Goal: Find specific page/section: Locate a particular part of the current website

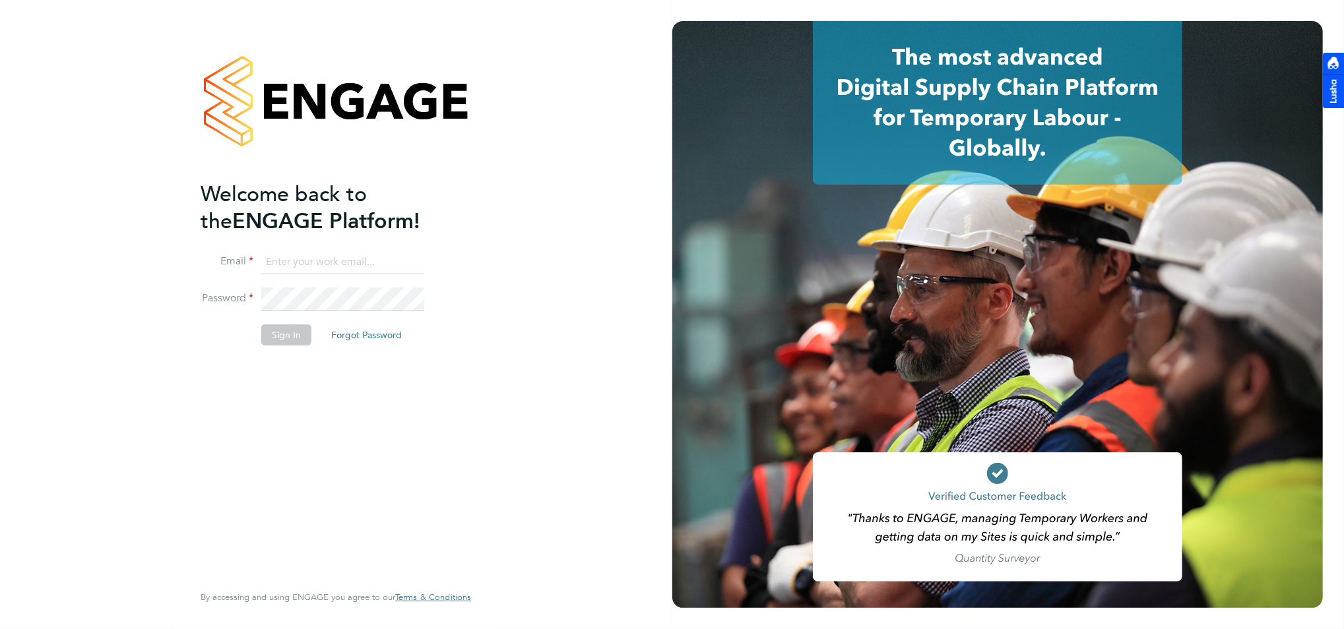
type input "[PERSON_NAME][EMAIL_ADDRESS][PERSON_NAME][DOMAIN_NAME]"
click at [271, 343] on button "Sign In" at bounding box center [286, 335] width 50 height 21
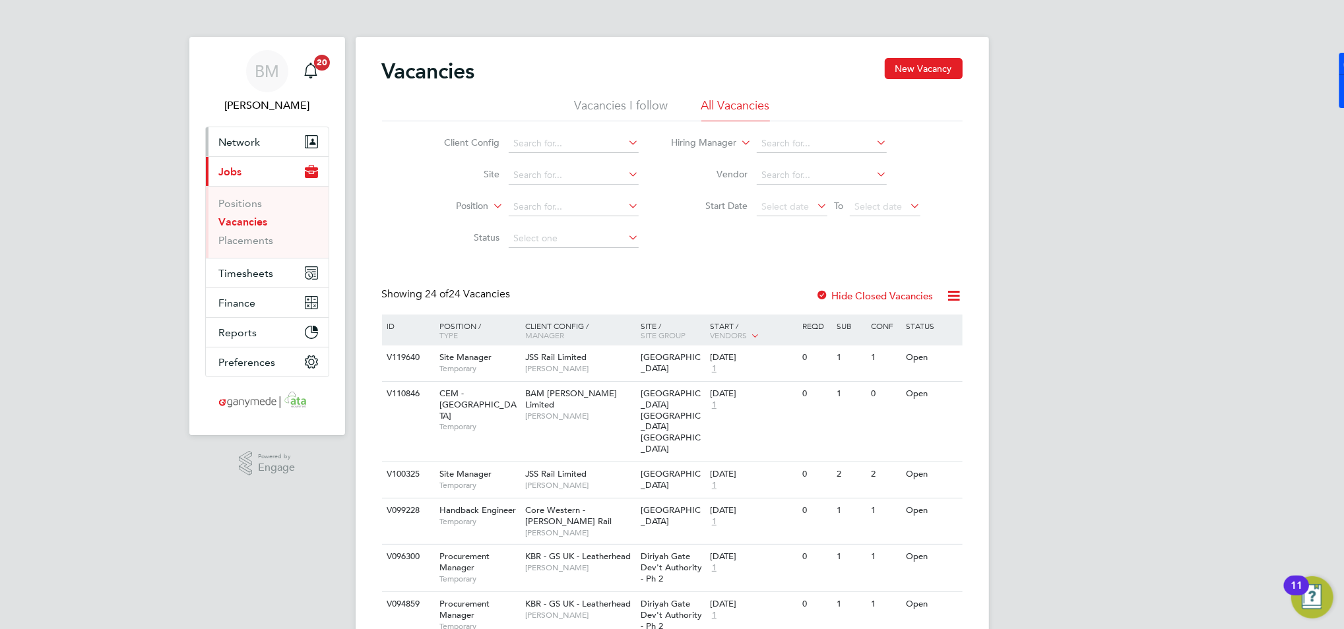
click at [244, 139] on span "Network" at bounding box center [240, 142] width 42 height 13
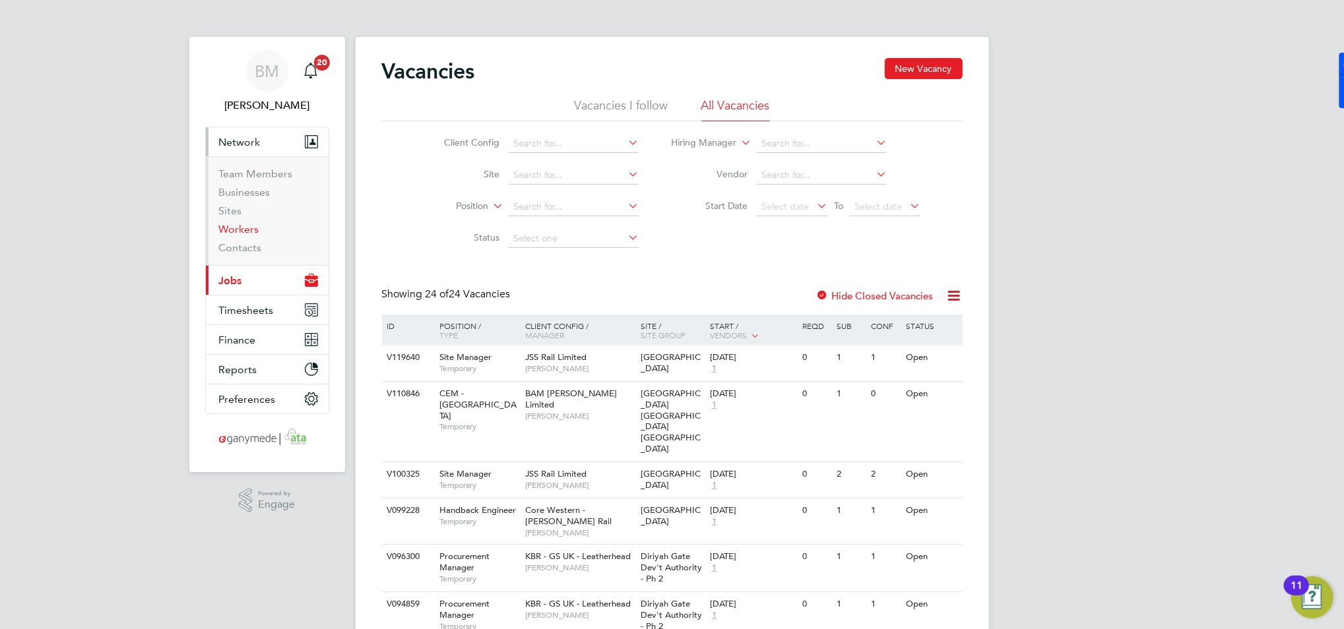
click at [237, 231] on link "Workers" at bounding box center [239, 229] width 40 height 13
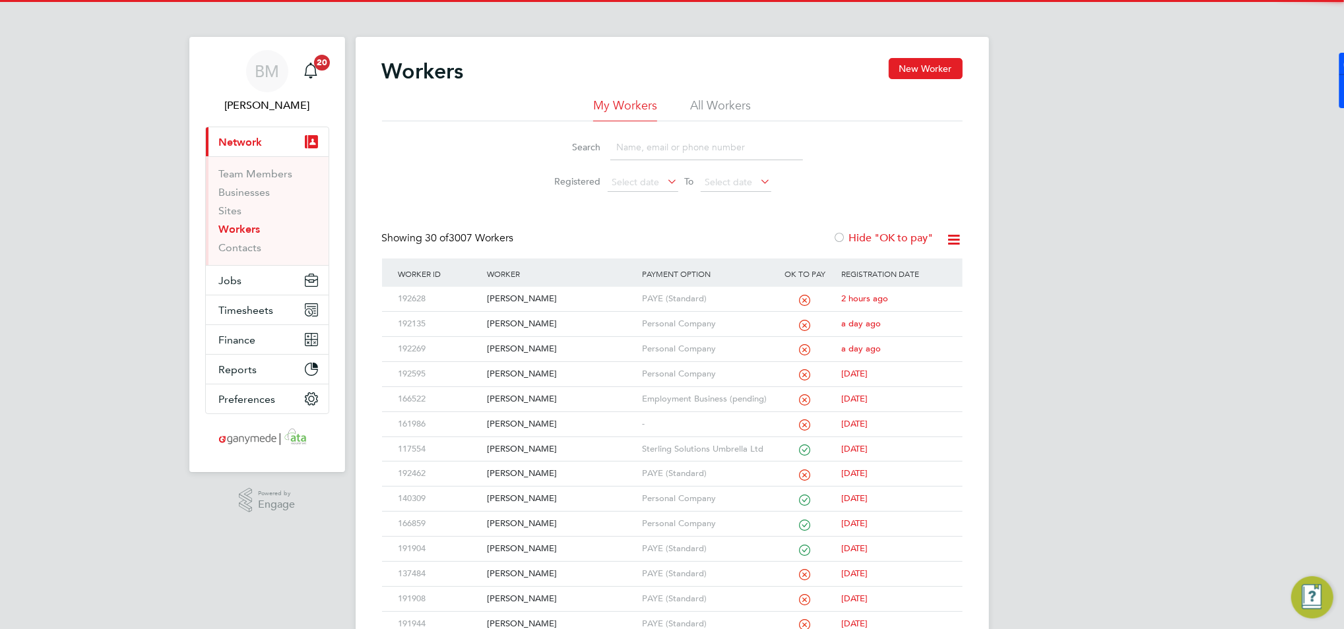
click at [624, 152] on input at bounding box center [706, 148] width 193 height 26
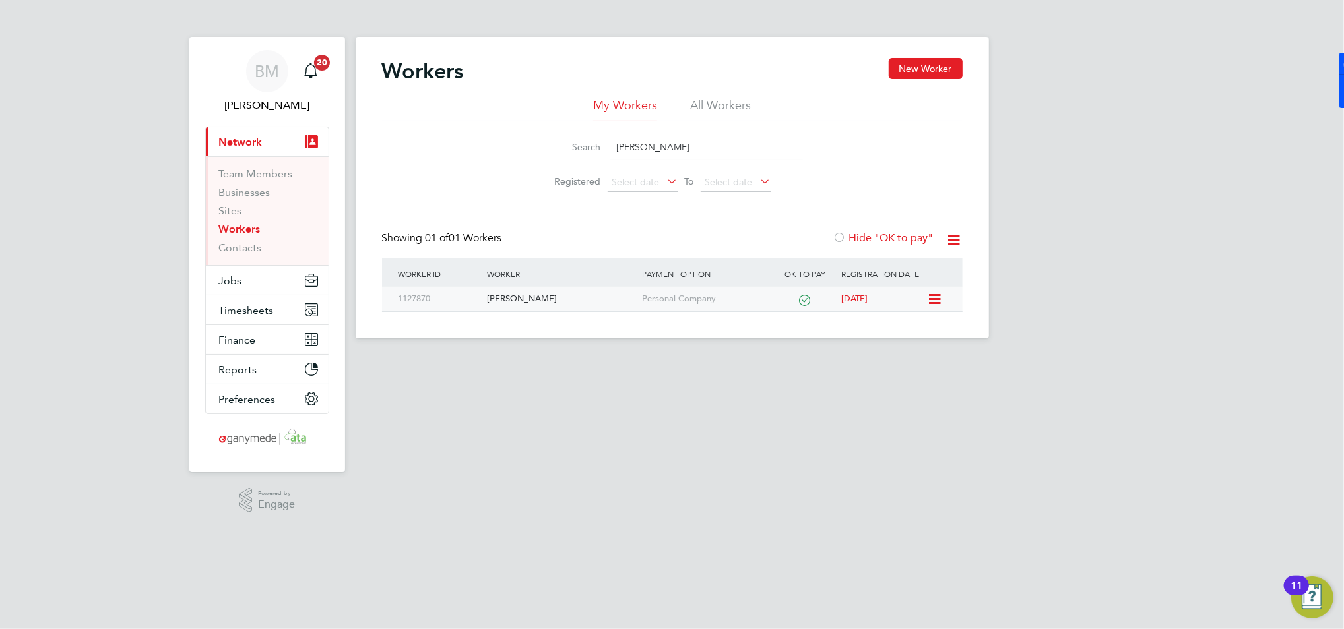
type input "craig taylor"
click at [523, 303] on div "Craig Taylor" at bounding box center [561, 299] width 155 height 24
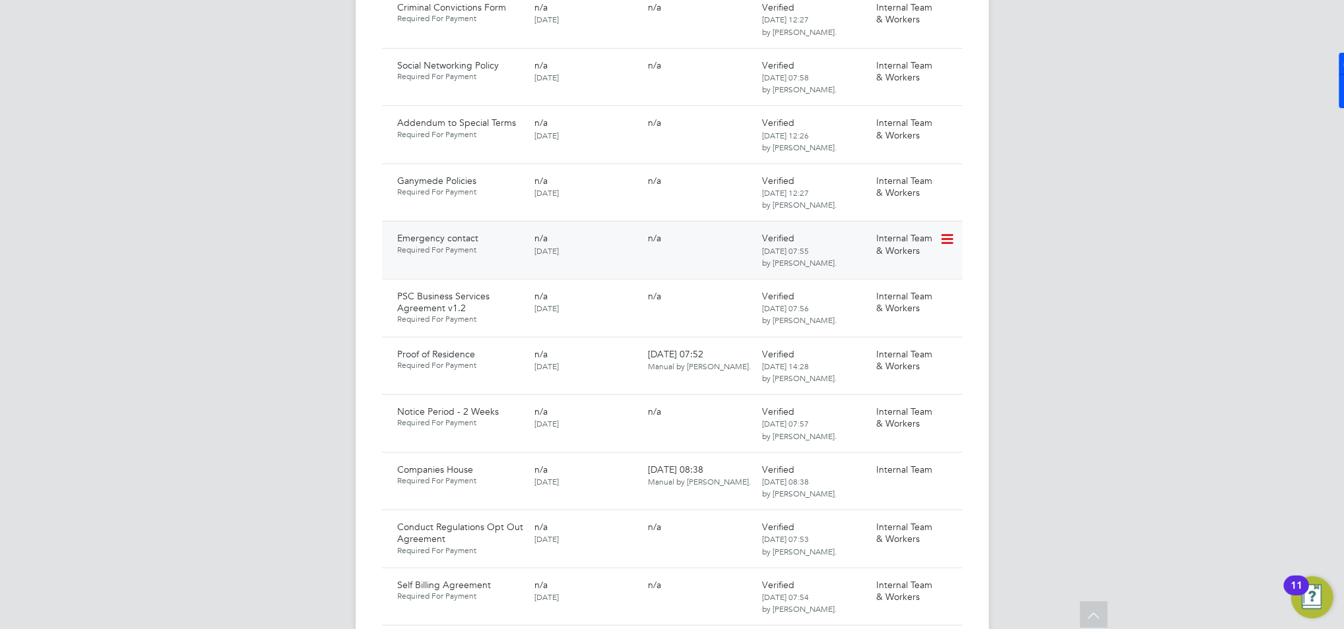
scroll to position [967, 0]
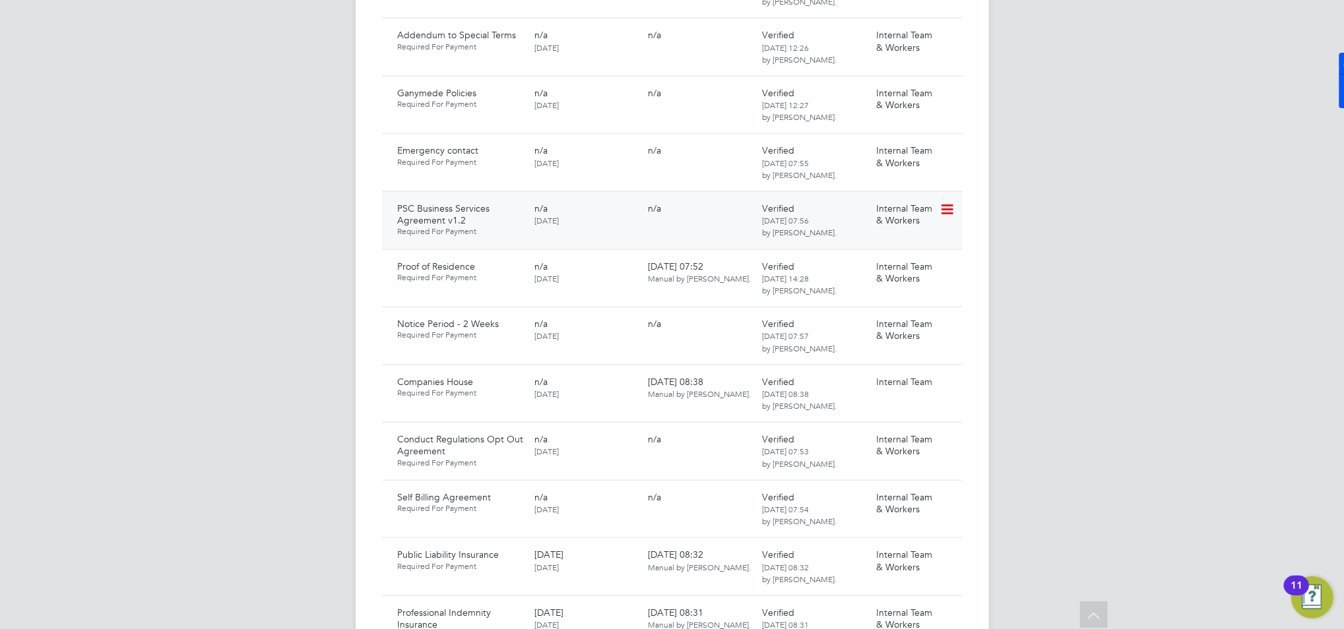
drag, startPoint x: 822, startPoint y: 219, endPoint x: 763, endPoint y: 212, distance: 59.8
click at [757, 205] on div "Verified 03 Apr 2025, 07:56 by Craig Taylor." at bounding box center [814, 220] width 114 height 47
click at [980, 170] on div "Worker Details Follow CT Craig Taylor m: +44 7715 418835 PAYROLL STATUS OK to p…" at bounding box center [672, 292] width 633 height 2445
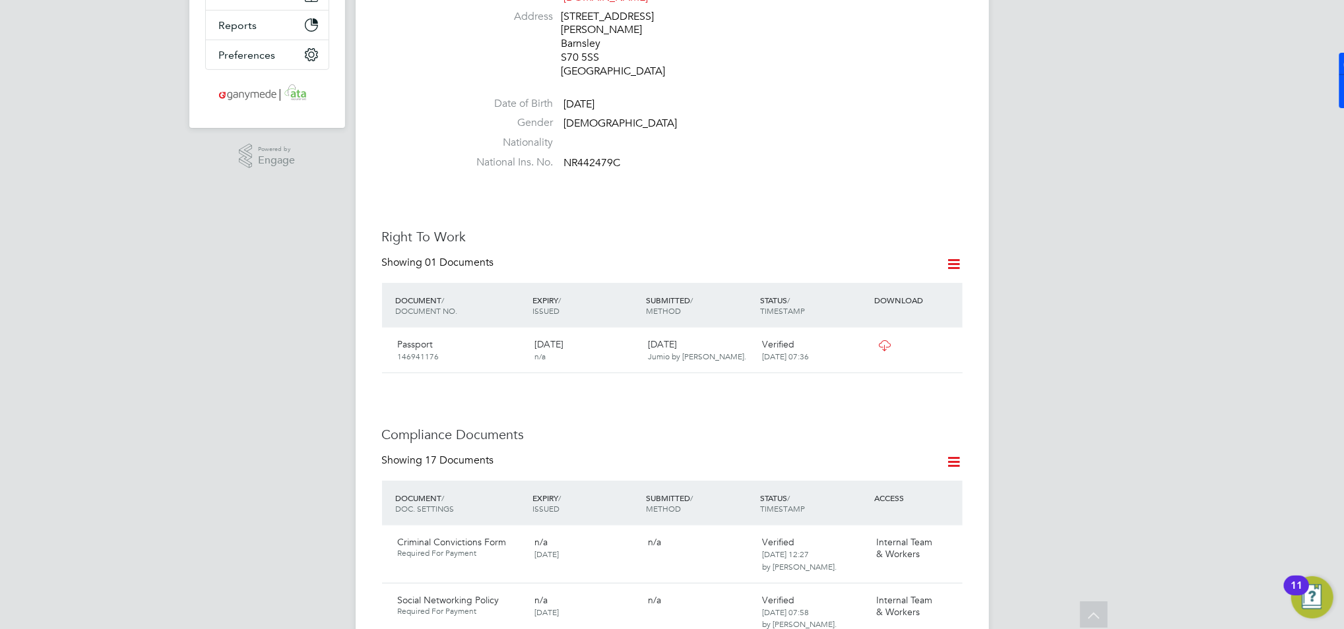
scroll to position [0, 0]
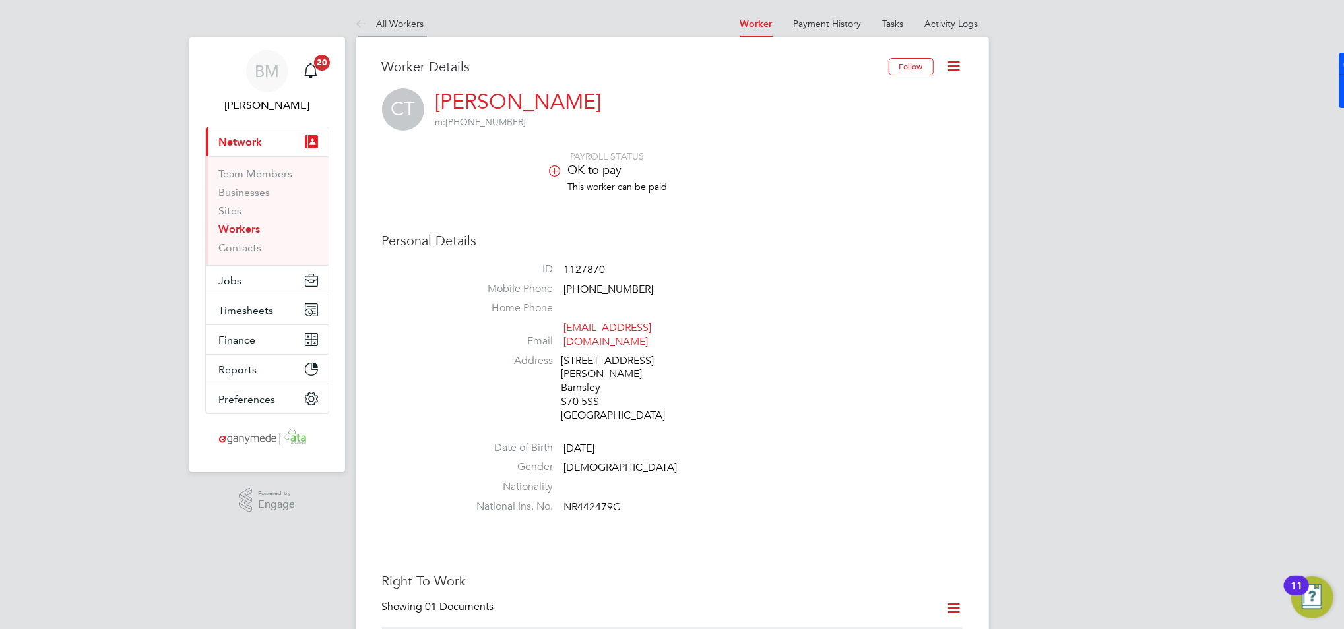
click at [391, 18] on link "All Workers" at bounding box center [390, 24] width 69 height 12
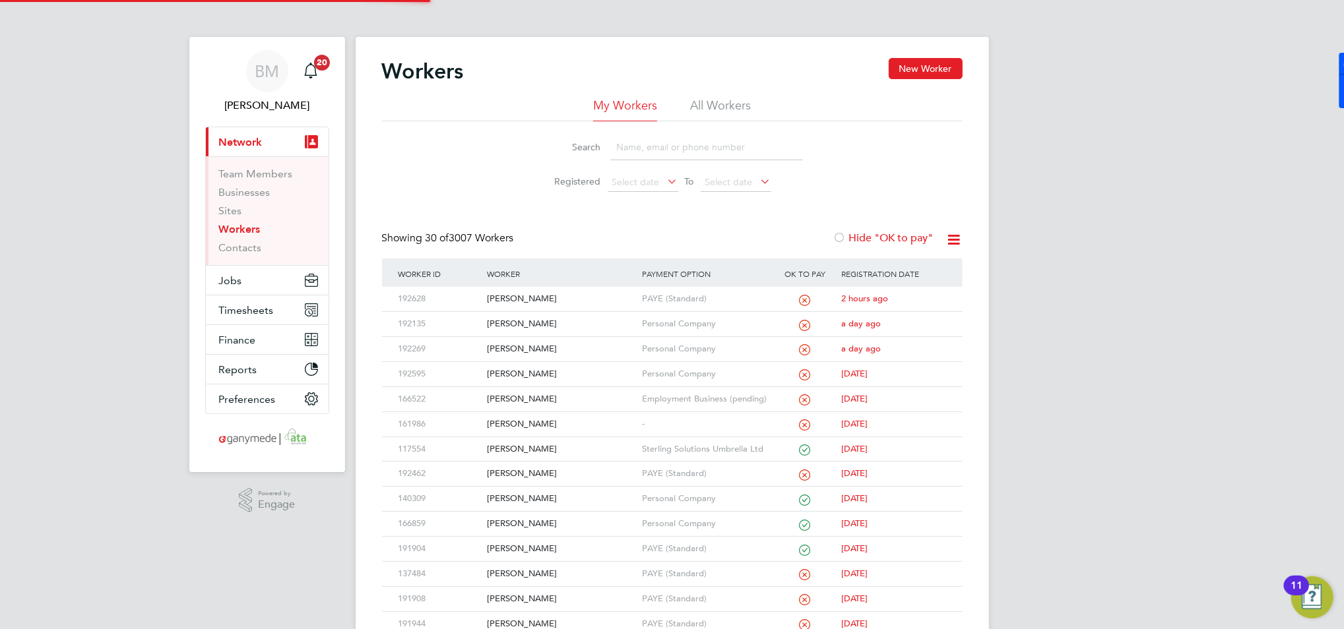
click at [637, 151] on input at bounding box center [706, 148] width 193 height 26
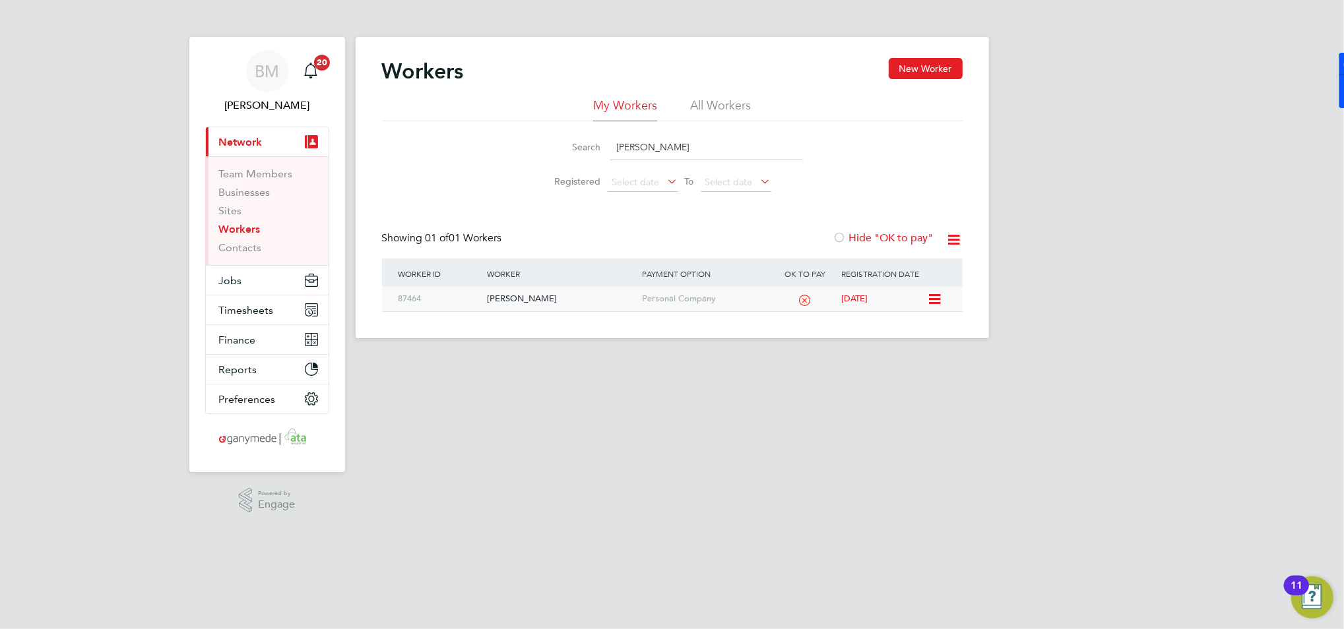
click at [514, 299] on div "Nicholas Taylor" at bounding box center [561, 299] width 155 height 24
drag, startPoint x: 682, startPoint y: 146, endPoint x: 492, endPoint y: 135, distance: 190.4
click at [492, 135] on div "Search nicholas tay Registered Select date To Select date" at bounding box center [672, 159] width 581 height 77
type input "craig taylor"
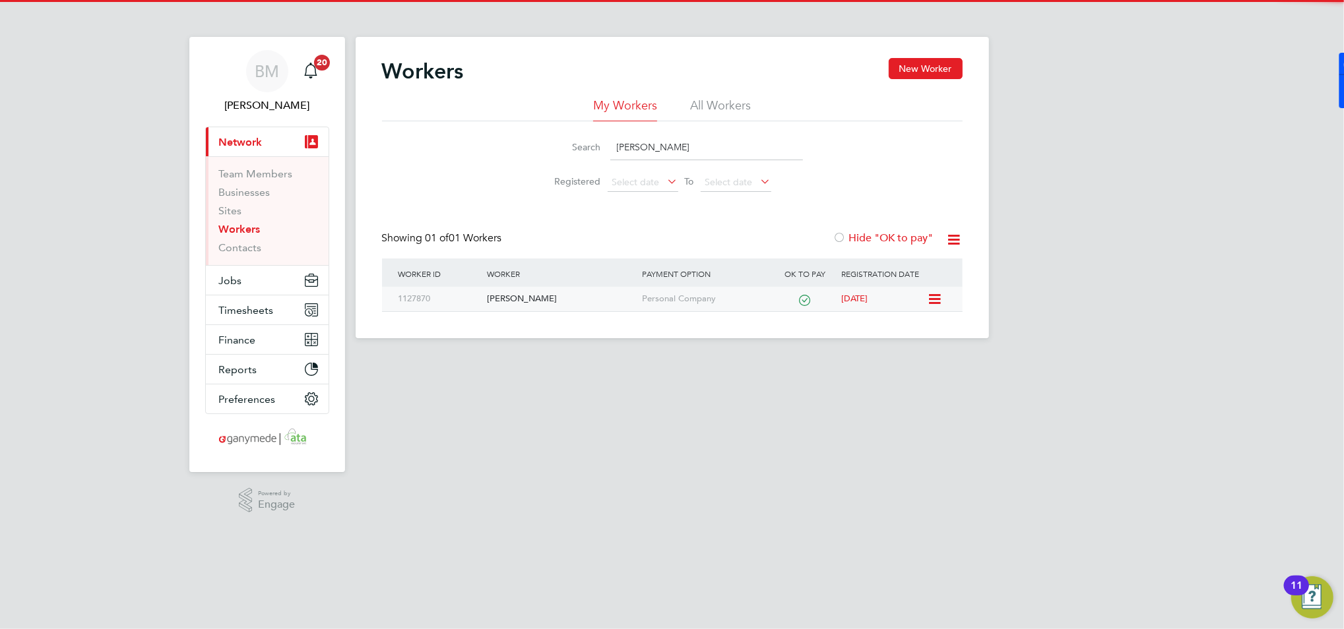
click at [505, 299] on div "Craig Taylor" at bounding box center [561, 299] width 155 height 24
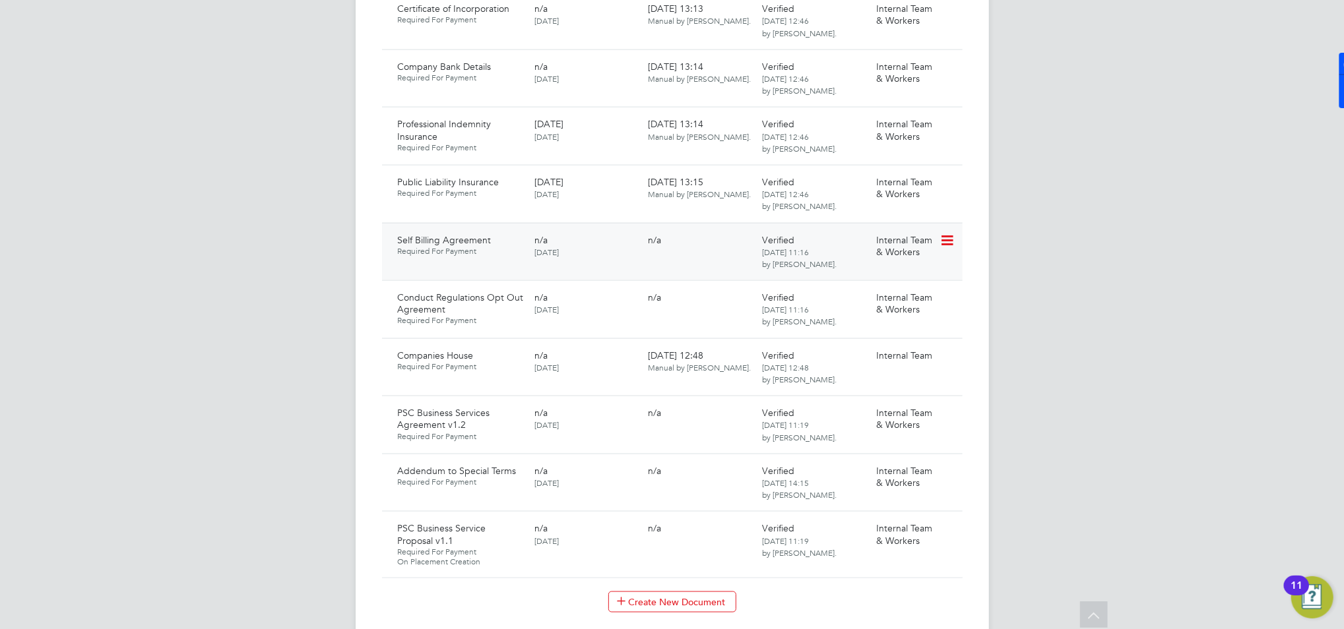
scroll to position [1407, 0]
click at [947, 406] on icon at bounding box center [946, 414] width 13 height 16
